Goal: Task Accomplishment & Management: Complete application form

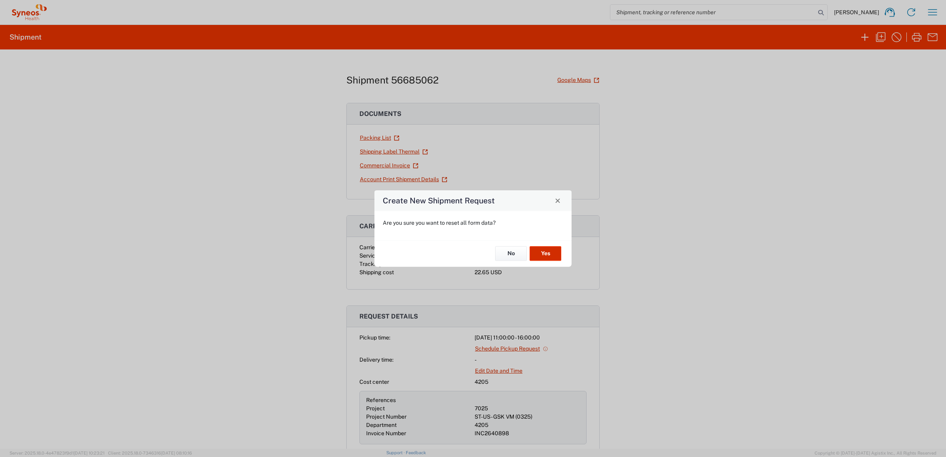
click at [551, 254] on button "Yes" at bounding box center [546, 254] width 32 height 15
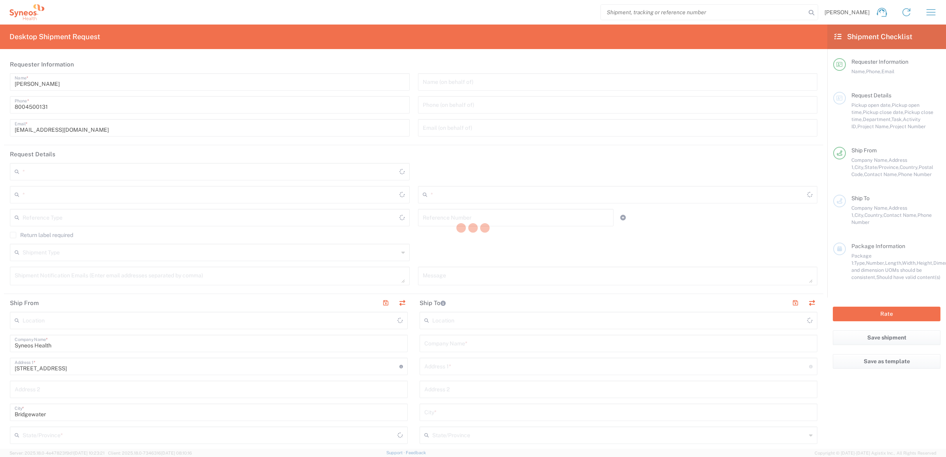
type input "4205"
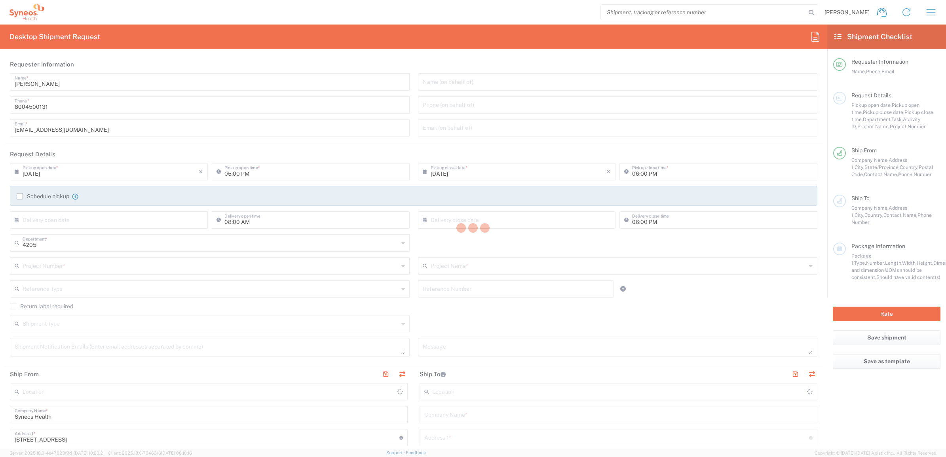
type input "[US_STATE]"
type input "[GEOGRAPHIC_DATA]"
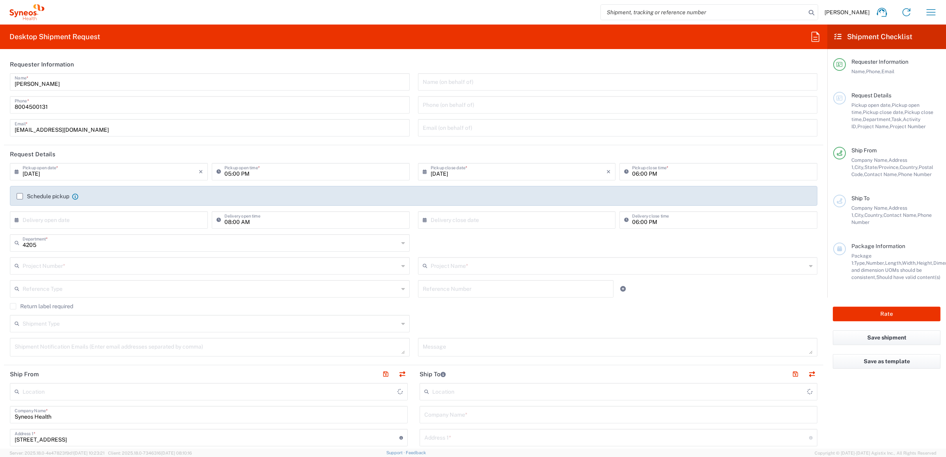
drag, startPoint x: 58, startPoint y: 84, endPoint x: 20, endPoint y: 83, distance: 38.0
click at [58, 84] on input "[PERSON_NAME]" at bounding box center [210, 81] width 390 height 14
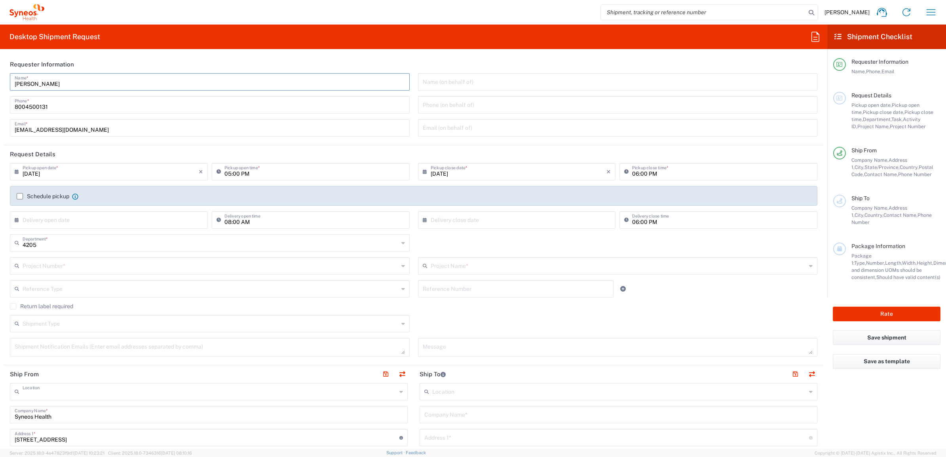
type input "Syneos Health Commercial Servi- [GEOGRAPHIC_DATA] [GEOGRAPHIC_DATA]"
drag, startPoint x: 74, startPoint y: 83, endPoint x: 7, endPoint y: 80, distance: 67.4
click at [7, 80] on div "Syneos Deployments Name * [PHONE_NUMBER] Phone * [EMAIL_ADDRESS][DOMAIN_NAME] E…" at bounding box center [210, 107] width 408 height 69
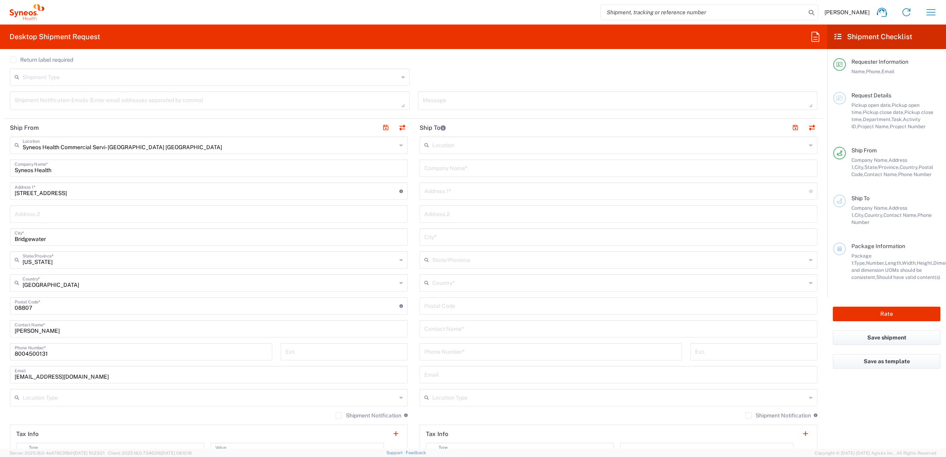
scroll to position [247, 0]
type input "Syneos Deployments"
drag, startPoint x: 56, startPoint y: 330, endPoint x: 137, endPoint y: 322, distance: 80.8
click at [0, 322] on html "[PERSON_NAME] Home Shipment estimator Shipment tracking Desktop shipment reques…" at bounding box center [473, 228] width 946 height 457
paste input "Syneos Deployments"
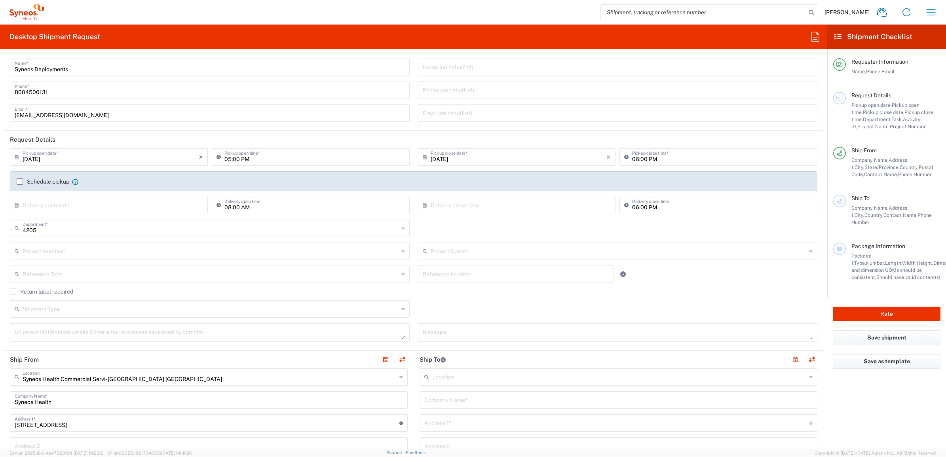
scroll to position [0, 0]
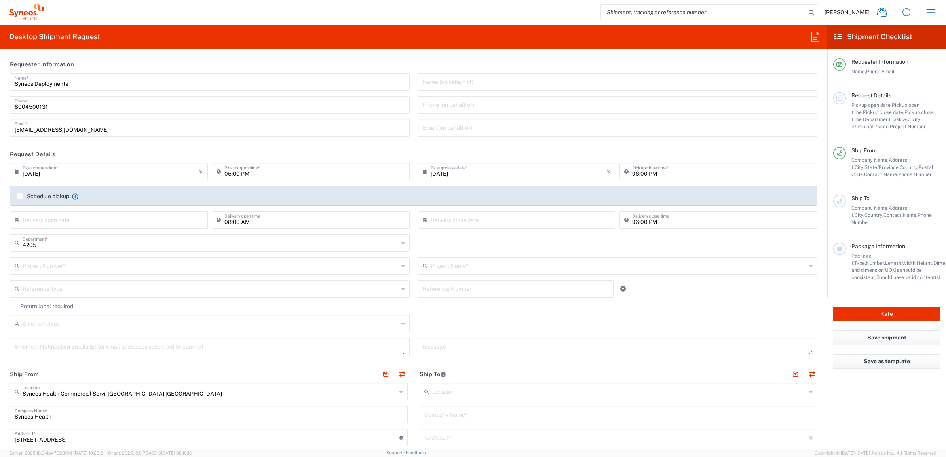
type input "Syneos Deployments"
click at [110, 263] on input "text" at bounding box center [211, 265] width 376 height 14
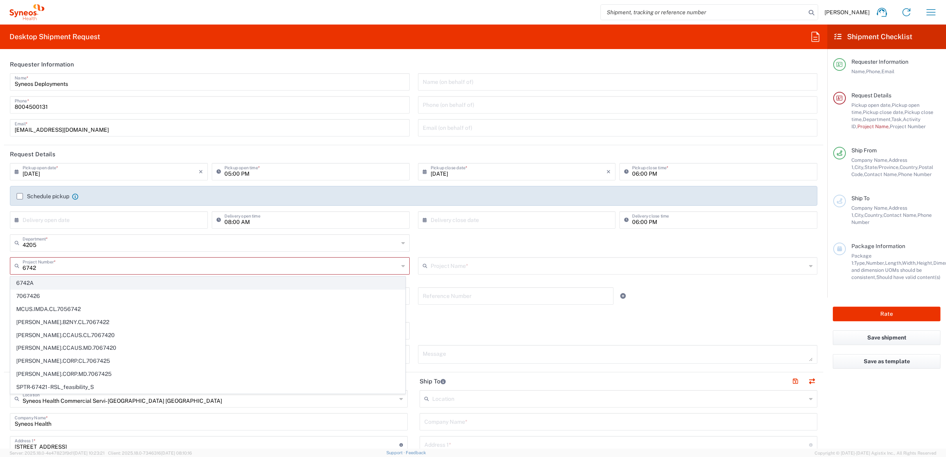
click at [74, 281] on span "6742A" at bounding box center [208, 283] width 394 height 12
type input "6742A"
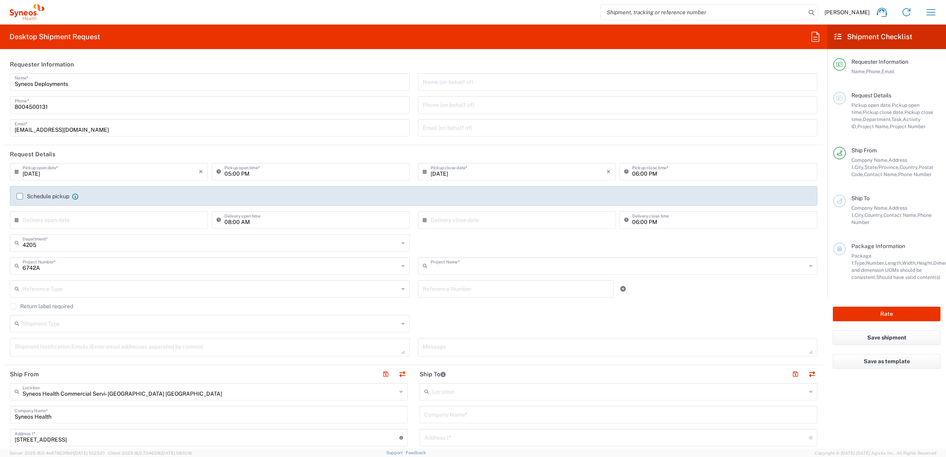
type input "EC-US-Actial Nutrition - Tel"
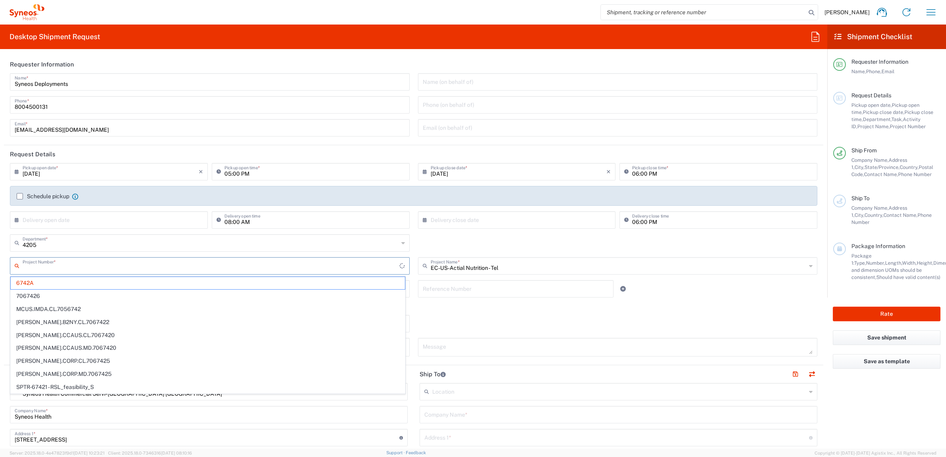
click at [53, 266] on input "text" at bounding box center [211, 265] width 377 height 14
click at [409, 250] on div "4205 Department * 4205 3000 3100 3109 3110 3111 3112 3125 3130 3135 3136 3150 3…" at bounding box center [210, 245] width 408 height 23
type input "6742A"
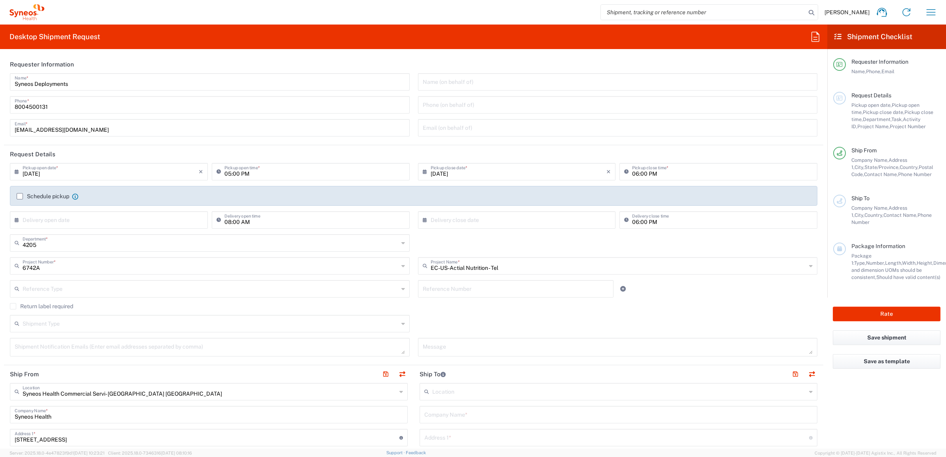
click at [90, 290] on input "text" at bounding box center [211, 288] width 376 height 14
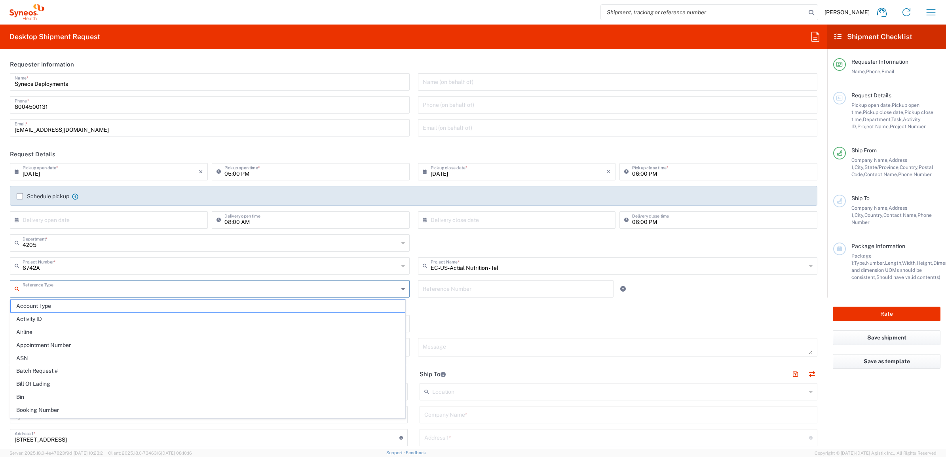
click at [113, 289] on input "text" at bounding box center [211, 288] width 376 height 14
click at [66, 303] on span "Invoice Number" at bounding box center [208, 306] width 394 height 12
type input "Invoice Number"
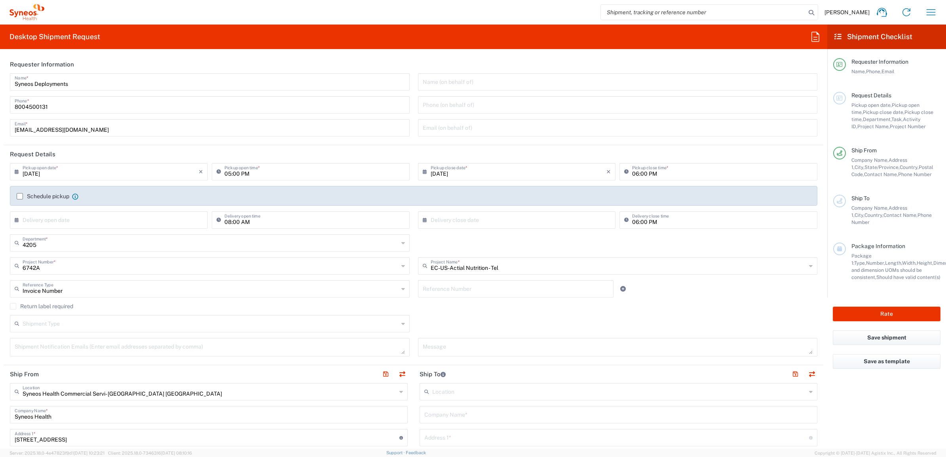
click at [431, 296] on div "Reference Number" at bounding box center [515, 288] width 195 height 17
click at [435, 289] on input "text" at bounding box center [516, 288] width 186 height 14
paste input "INC2641180"
type input "INC2641180"
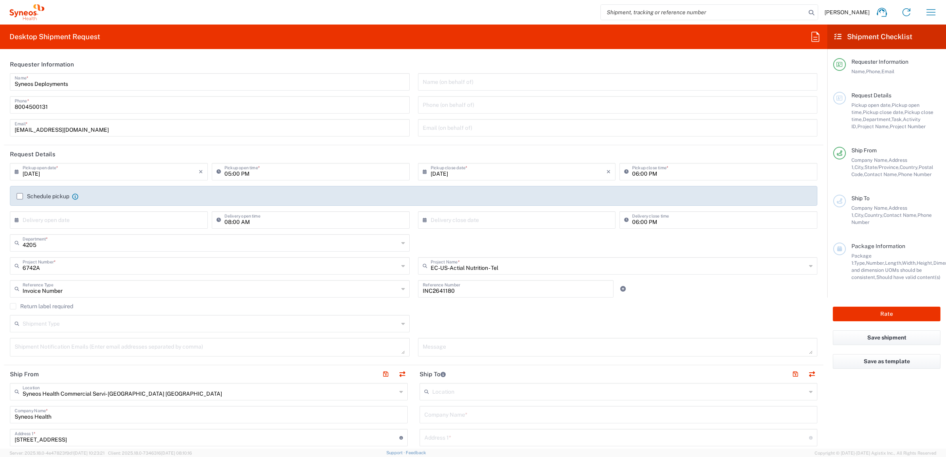
click at [414, 302] on div "INC2641180 Reference Number" at bounding box center [516, 291] width 204 height 23
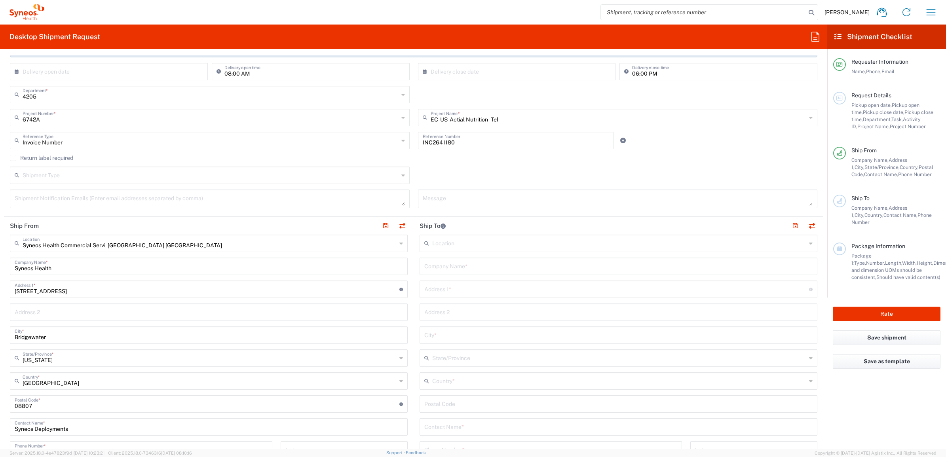
scroll to position [198, 0]
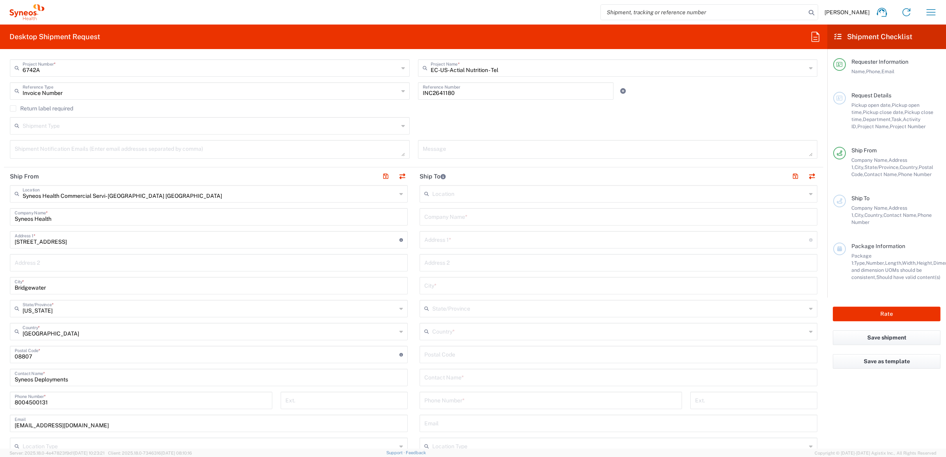
drag, startPoint x: 435, startPoint y: 218, endPoint x: 427, endPoint y: 315, distance: 96.6
click at [435, 218] on input "text" at bounding box center [618, 216] width 388 height 14
paste input "[PERSON_NAME]"
type input "[PERSON_NAME]"
click at [435, 374] on input "text" at bounding box center [618, 377] width 388 height 14
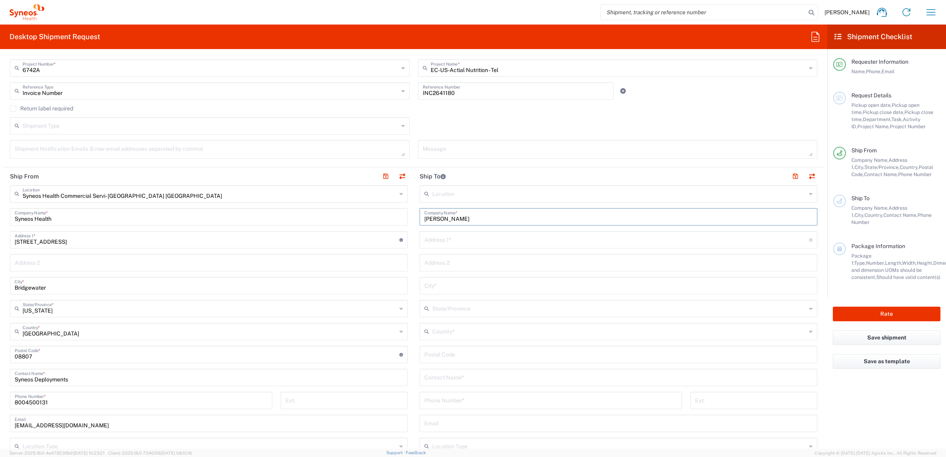
paste input "[PERSON_NAME]"
type input "[PERSON_NAME]"
click at [444, 244] on input "text" at bounding box center [616, 239] width 385 height 14
paste input "[STREET_ADDRESS]"
type input "[STREET_ADDRESS]"
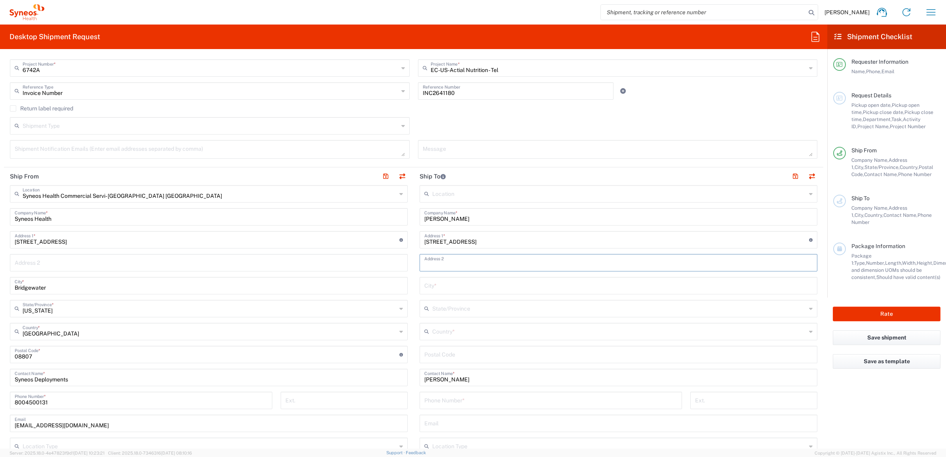
drag, startPoint x: 424, startPoint y: 262, endPoint x: 412, endPoint y: 271, distance: 15.2
click at [424, 262] on input "text" at bounding box center [618, 262] width 388 height 14
paste input "Apt 308"
type input "Apt 308"
click at [430, 354] on input "undefined" at bounding box center [618, 354] width 388 height 14
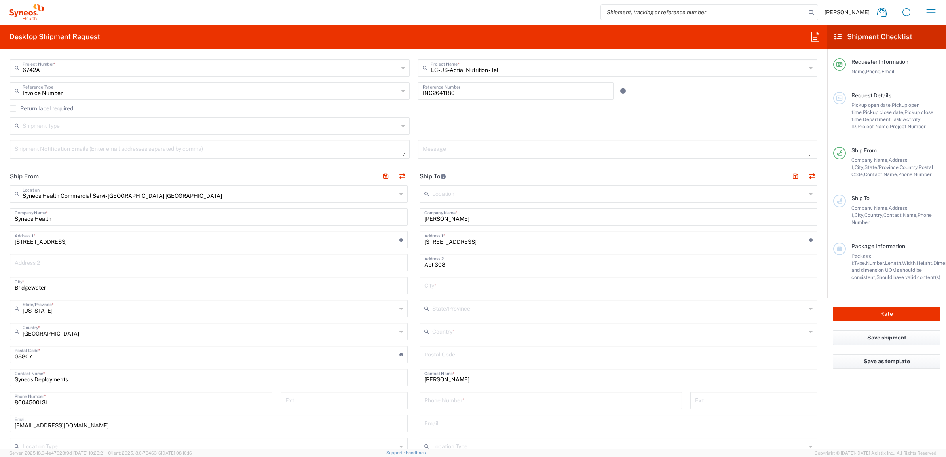
paste input "33701"
type input "33701"
drag, startPoint x: 439, startPoint y: 327, endPoint x: 444, endPoint y: 325, distance: 5.3
click at [439, 327] on input "text" at bounding box center [619, 331] width 374 height 14
click at [426, 313] on span "[GEOGRAPHIC_DATA]" at bounding box center [613, 316] width 393 height 12
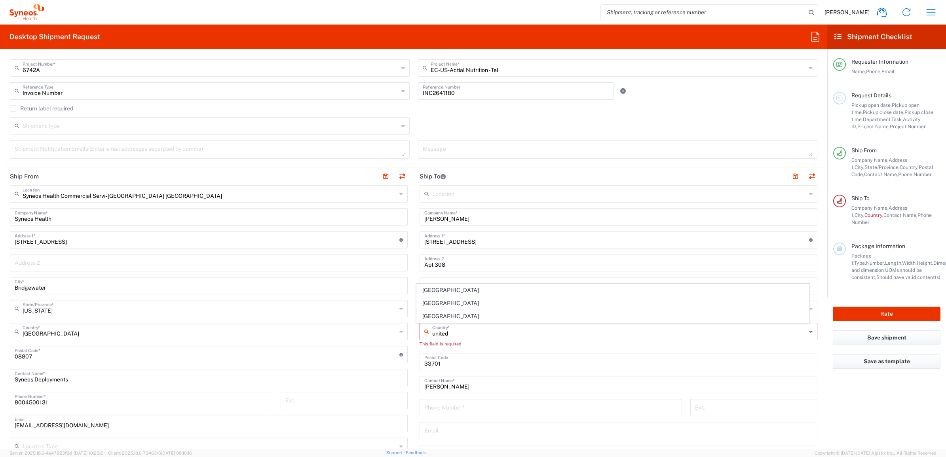
type input "[GEOGRAPHIC_DATA]"
click at [444, 303] on input "text" at bounding box center [619, 308] width 374 height 14
click at [436, 279] on input "text" at bounding box center [618, 285] width 388 height 14
paste input "[GEOGRAPHIC_DATA]"
type input "[GEOGRAPHIC_DATA]"
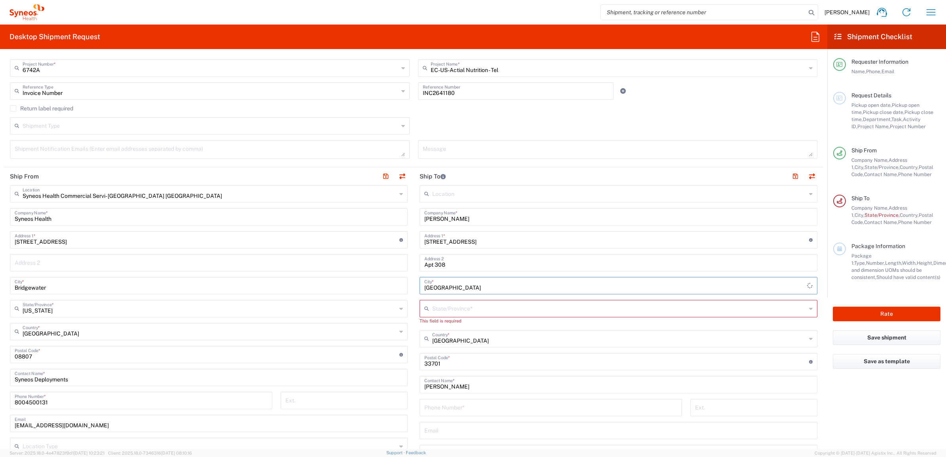
click at [435, 307] on input "text" at bounding box center [619, 308] width 374 height 14
click at [438, 328] on span "[US_STATE]" at bounding box center [613, 326] width 393 height 12
type input "[US_STATE]"
click at [408, 315] on main "Syneos Health Commercial Servi- [GEOGRAPHIC_DATA] [GEOGRAPHIC_DATA] Location Sy…" at bounding box center [209, 351] width 410 height 332
click at [440, 392] on div "Phone Number *" at bounding box center [550, 400] width 262 height 17
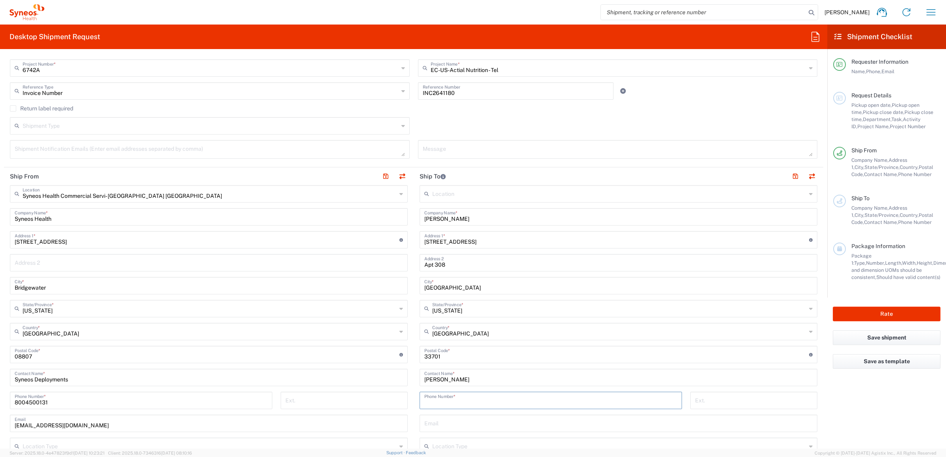
click at [444, 397] on input "tel" at bounding box center [550, 400] width 253 height 14
paste input "[PHONE_NUMBER]"
type input "[PHONE_NUMBER]"
click at [408, 366] on main "Syneos Health Commercial Servi- [GEOGRAPHIC_DATA] [GEOGRAPHIC_DATA] Location Sy…" at bounding box center [209, 351] width 410 height 332
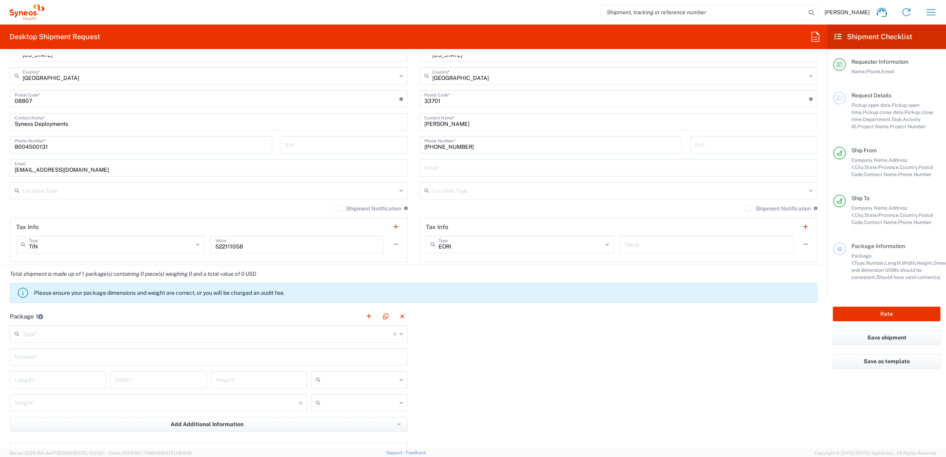
scroll to position [495, 0]
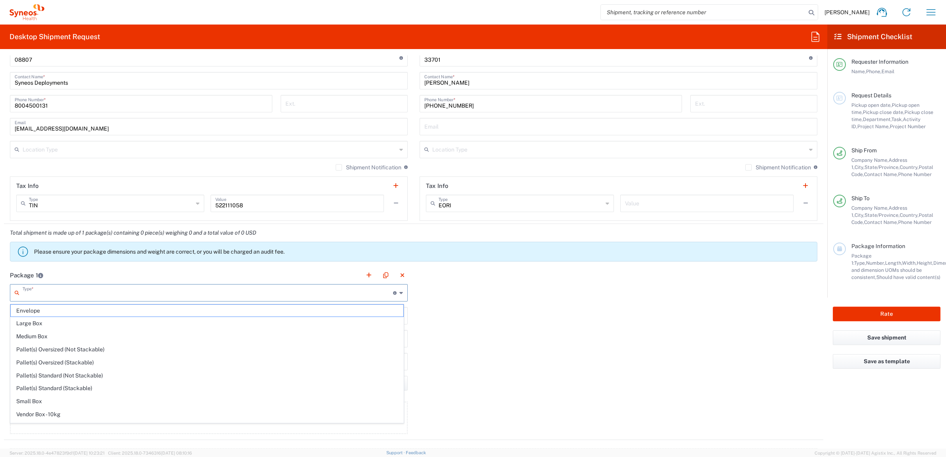
click at [34, 292] on input "text" at bounding box center [208, 292] width 370 height 14
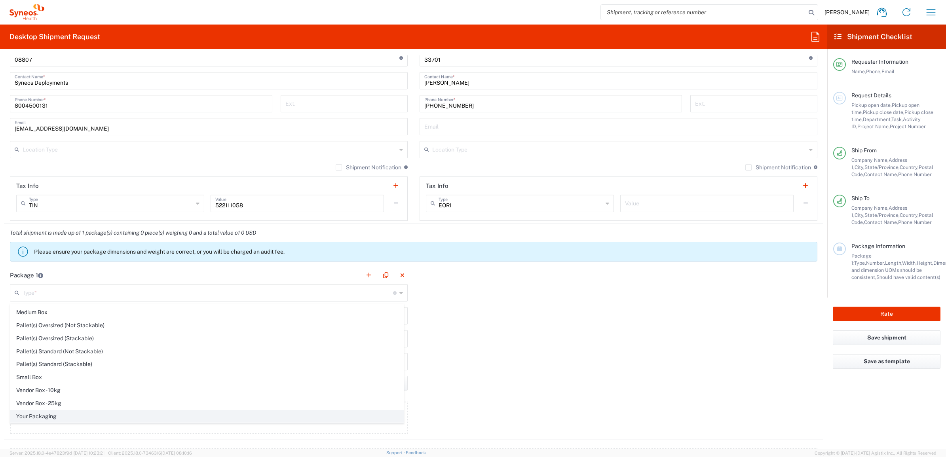
click at [61, 414] on span "Your Packaging" at bounding box center [207, 416] width 393 height 12
type input "Your Packaging"
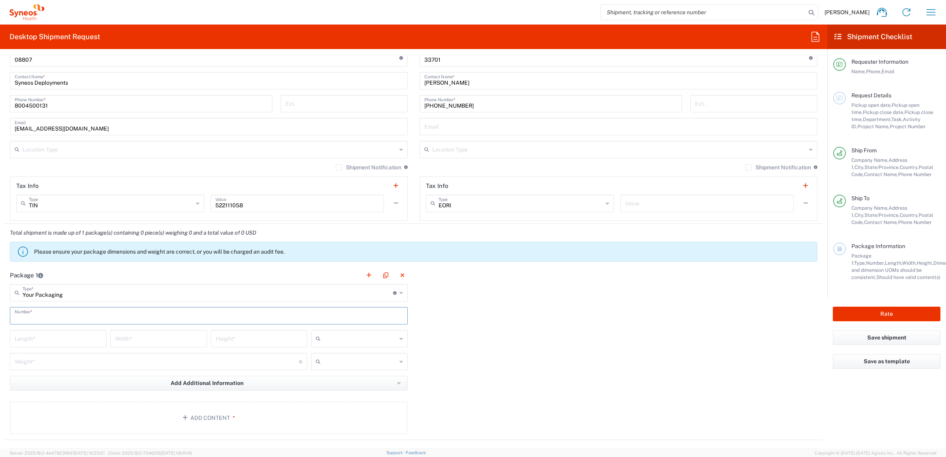
click at [32, 315] on input "text" at bounding box center [209, 315] width 388 height 14
type input "1"
click at [32, 336] on input "number" at bounding box center [58, 338] width 87 height 14
type input "15"
type input "12.5"
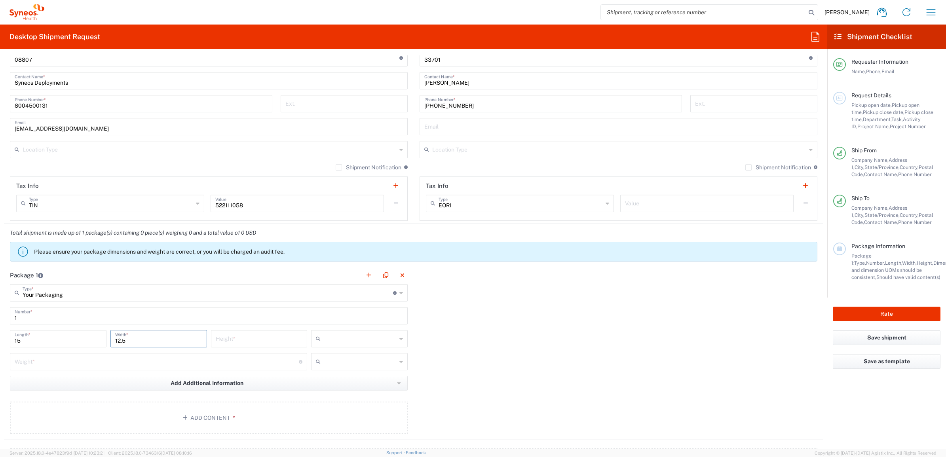
click at [233, 337] on input "number" at bounding box center [259, 338] width 87 height 14
type input "1"
click at [340, 342] on input "text" at bounding box center [360, 338] width 73 height 13
click at [334, 385] on span "in" at bounding box center [356, 382] width 94 height 12
type input "in"
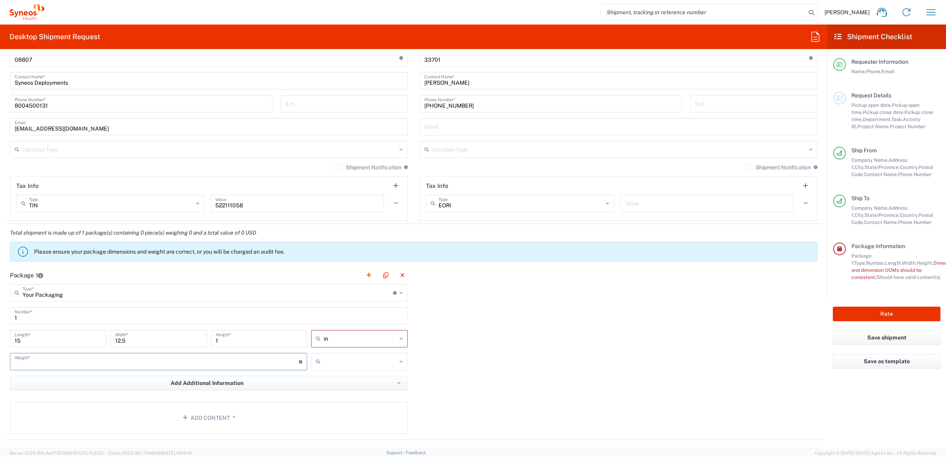
click at [88, 365] on input "number" at bounding box center [157, 361] width 284 height 14
type input "5"
click at [355, 361] on input "text" at bounding box center [360, 361] width 73 height 13
click at [330, 392] on span "lbs" at bounding box center [356, 392] width 94 height 12
type input "lbs"
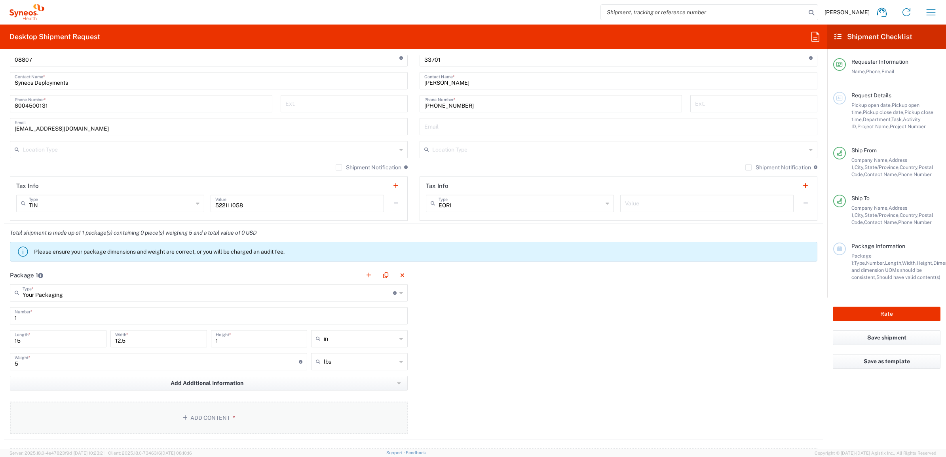
click at [222, 409] on button "Add Content *" at bounding box center [209, 418] width 398 height 32
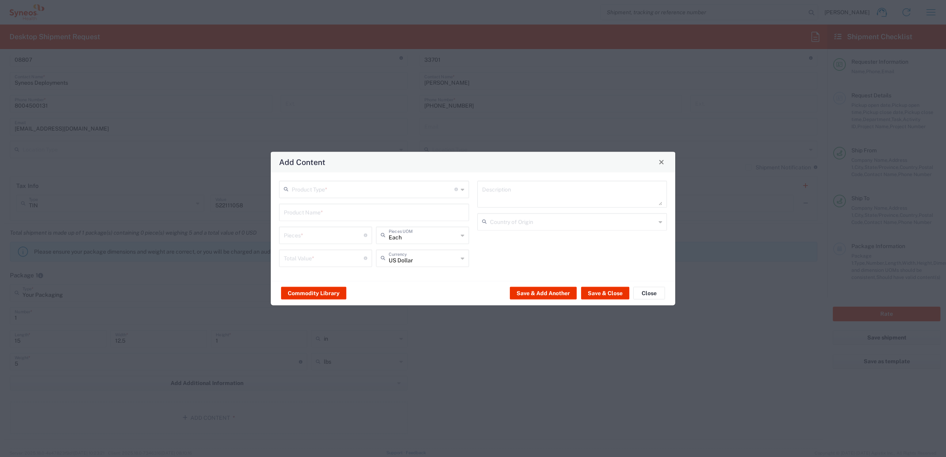
click at [304, 194] on input "text" at bounding box center [373, 189] width 163 height 14
click at [307, 220] on span "General Commodity" at bounding box center [374, 219] width 188 height 12
type input "General Commodity"
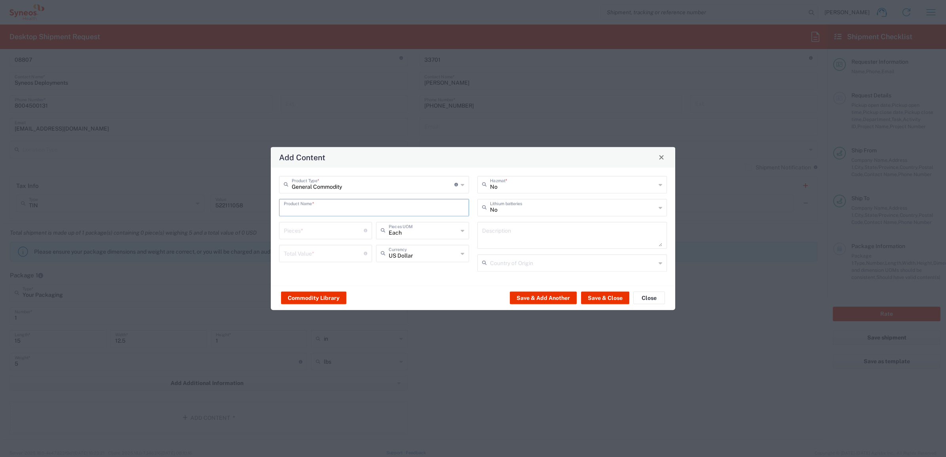
click at [302, 206] on input "text" at bounding box center [374, 207] width 180 height 14
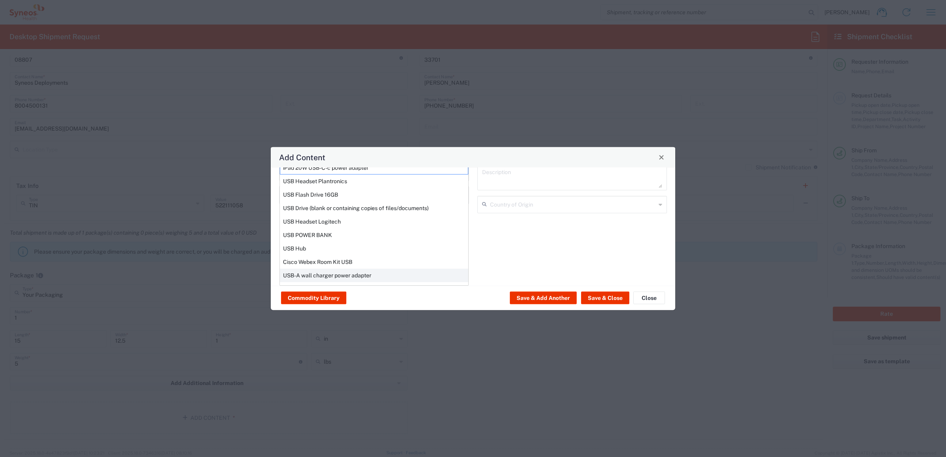
scroll to position [60, 0]
click at [333, 220] on div "USB Headset Logitech" at bounding box center [374, 220] width 188 height 13
type input "USB Headset Logitech"
type textarea "Logitech H570e Wired Headset, Mono Headphones with Noise-Cancelling Microphone,…"
type input "[GEOGRAPHIC_DATA]"
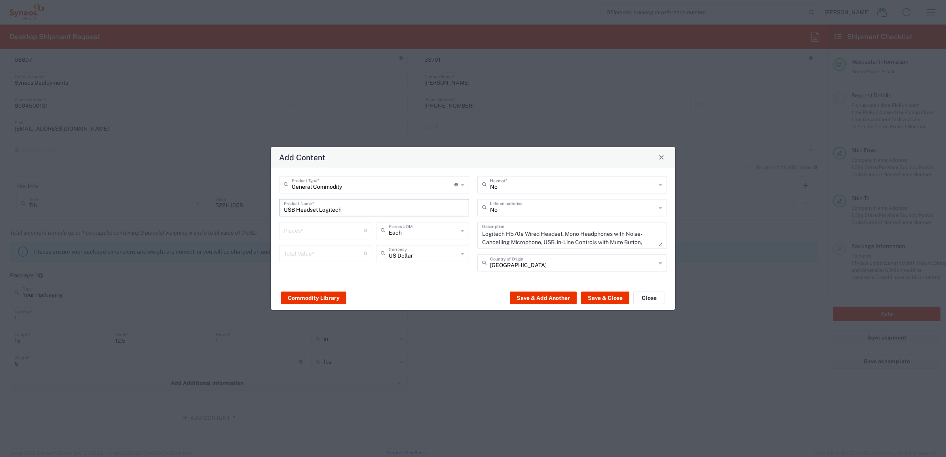
scroll to position [0, 0]
click at [315, 229] on input "number" at bounding box center [324, 230] width 80 height 14
type input "1"
click at [304, 250] on input "number" at bounding box center [324, 253] width 80 height 14
type input "50"
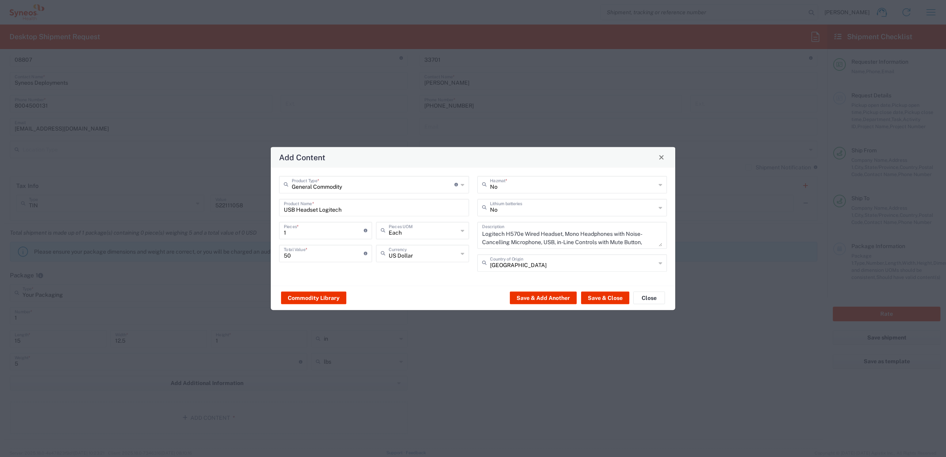
click at [406, 286] on div "Commodity Library Save & Add Another Save & Close Close" at bounding box center [473, 297] width 404 height 25
click at [607, 289] on div "Commodity Library Save & Add Another Save & Close Close" at bounding box center [473, 297] width 404 height 25
click at [606, 299] on button "Save & Close" at bounding box center [605, 298] width 48 height 13
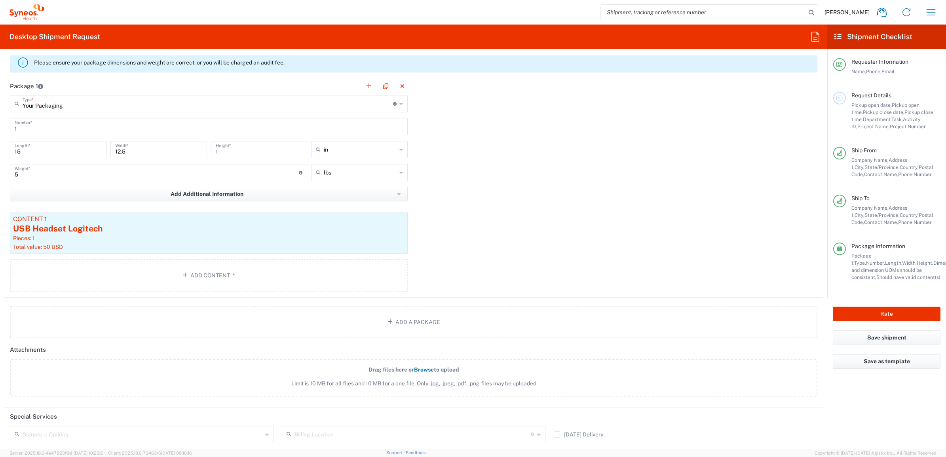
scroll to position [693, 0]
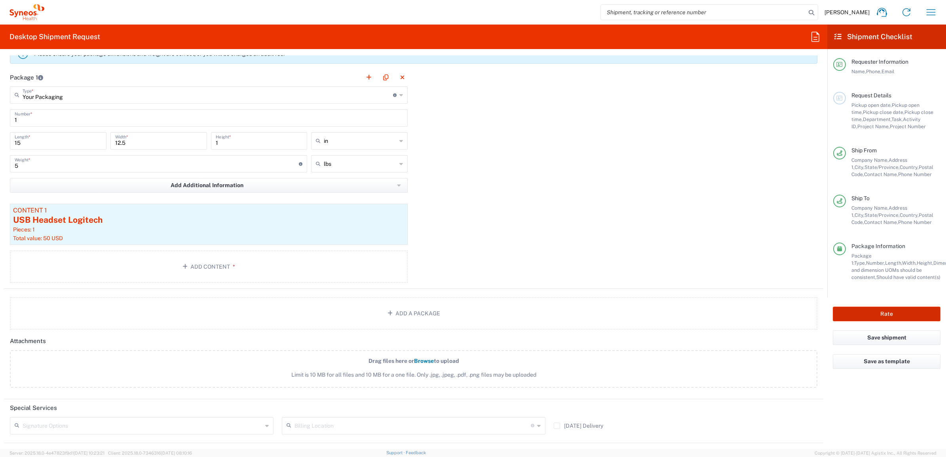
click at [859, 307] on button "Rate" at bounding box center [887, 314] width 108 height 15
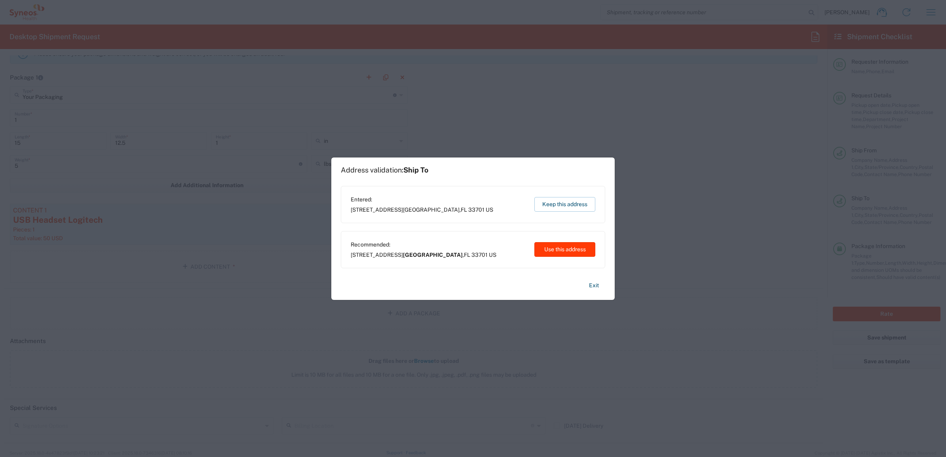
click at [544, 245] on button "Use this address" at bounding box center [564, 249] width 61 height 15
type input "[GEOGRAPHIC_DATA]"
type input "[US_STATE]"
type input "[GEOGRAPHIC_DATA]"
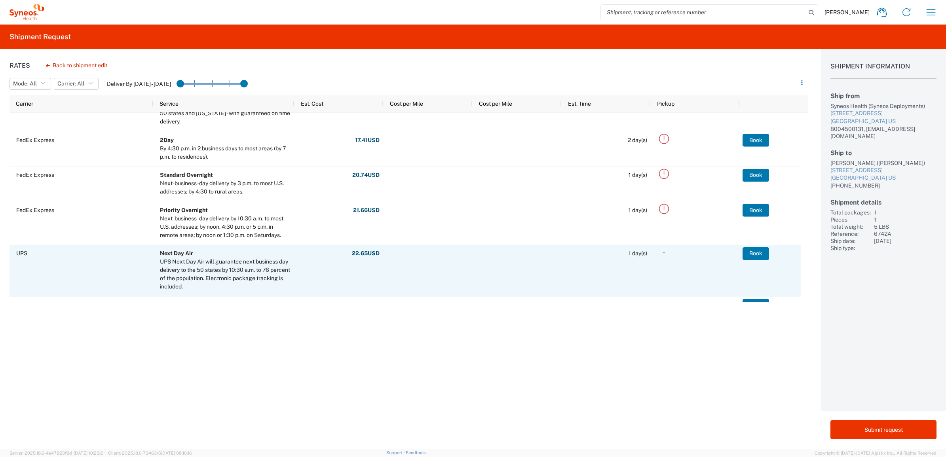
scroll to position [198, 0]
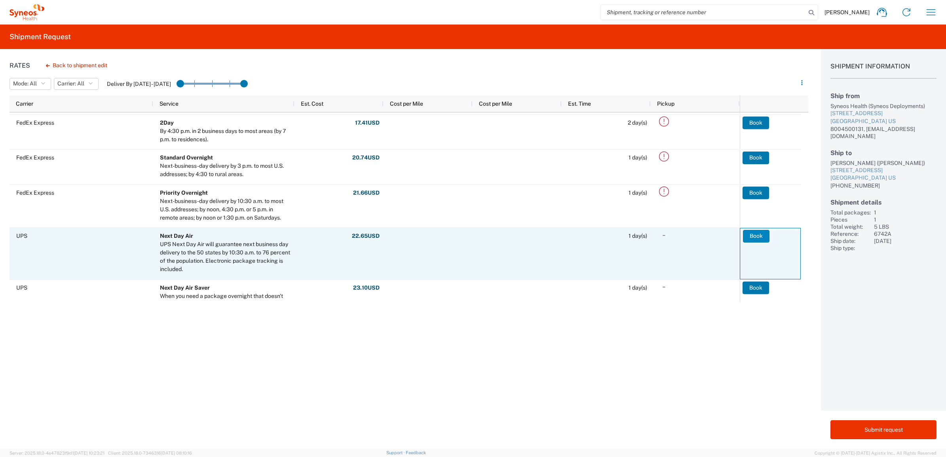
click at [744, 235] on button "Book" at bounding box center [756, 236] width 27 height 13
